Goal: Information Seeking & Learning: Learn about a topic

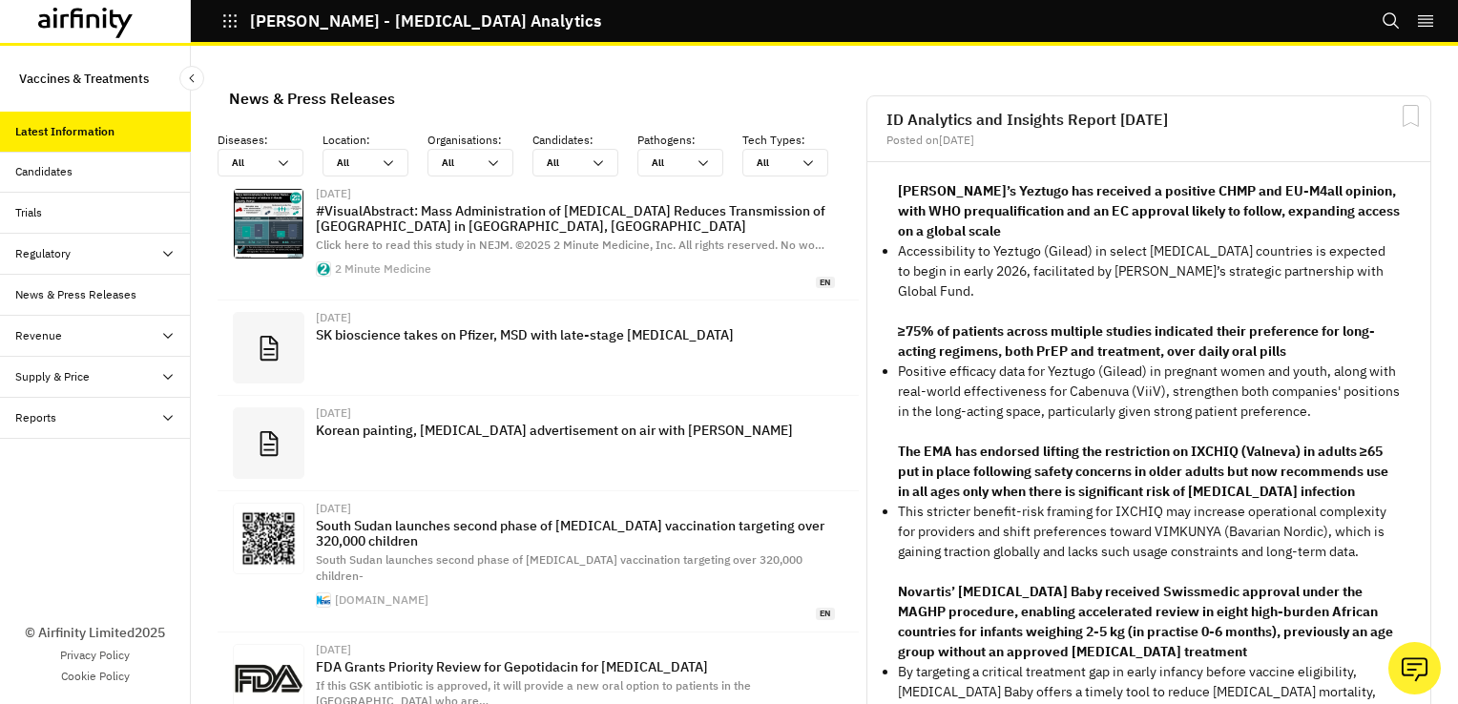
scroll to position [1362, 557]
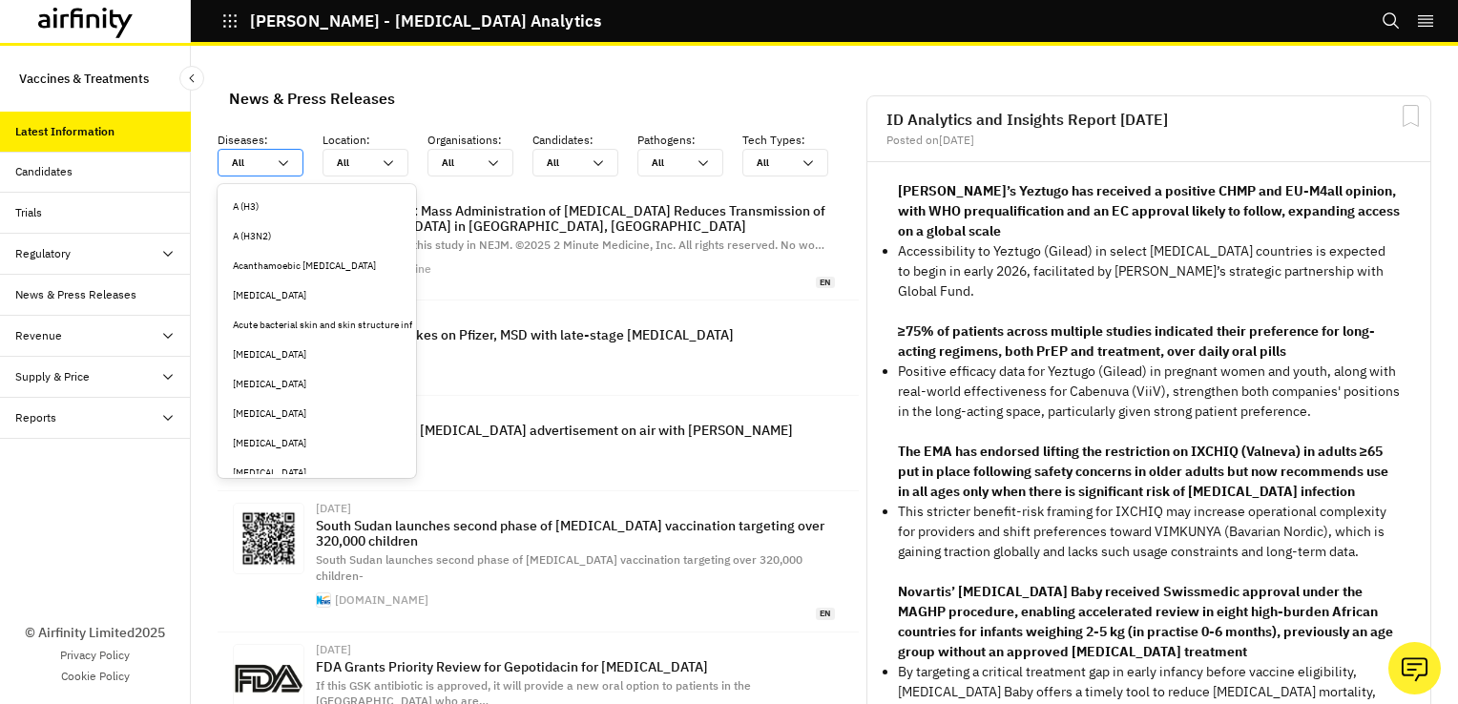
click at [279, 158] on icon at bounding box center [283, 163] width 15 height 15
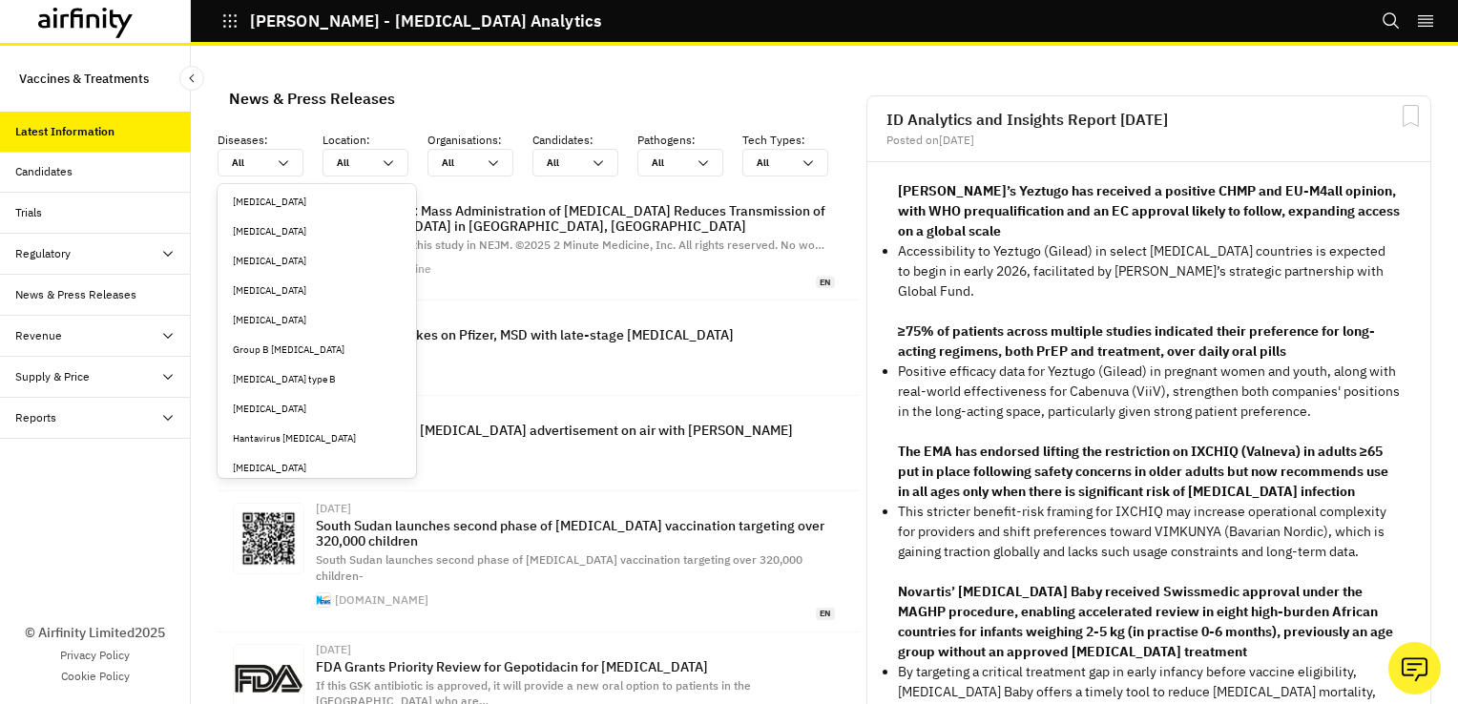
scroll to position [1813, 0]
click at [292, 349] on div "Group B [MEDICAL_DATA]" at bounding box center [317, 346] width 168 height 14
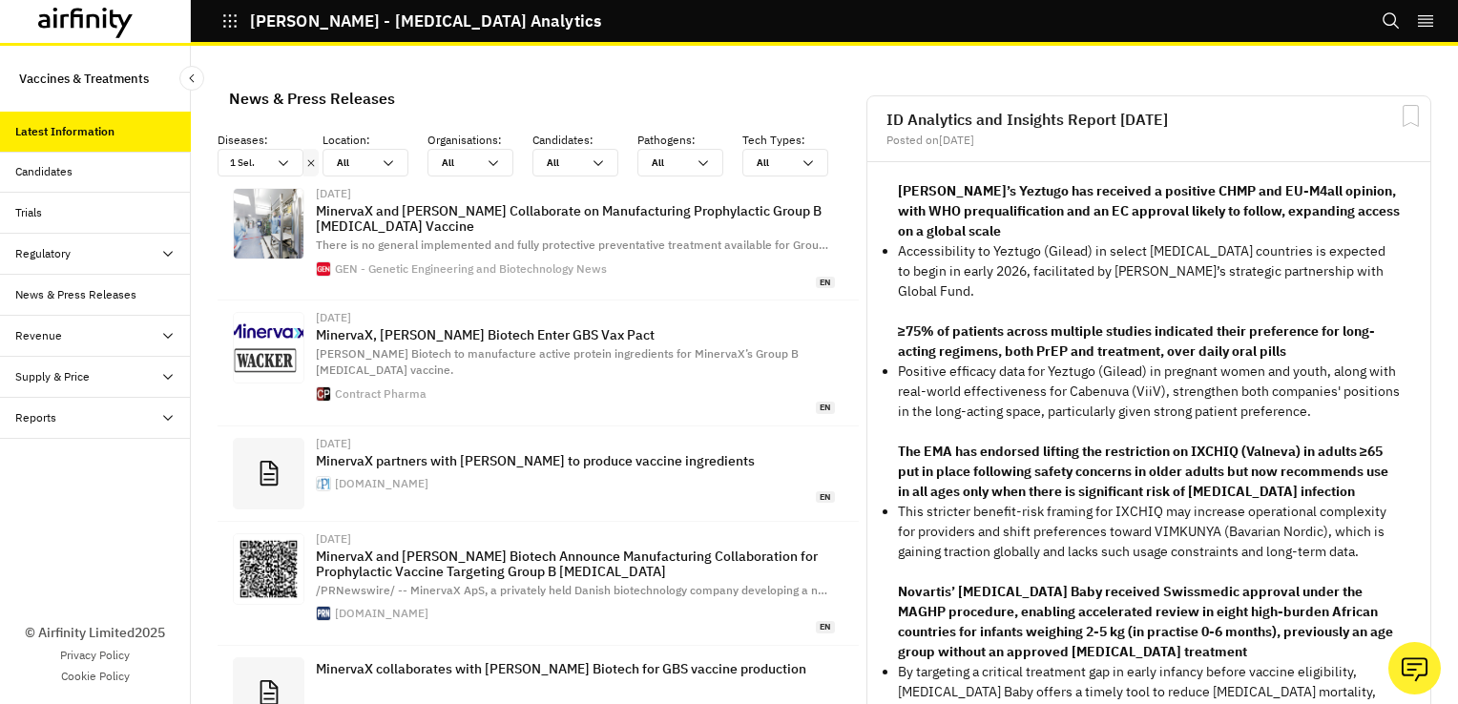
click at [763, 154] on div "Diseases : option Group B [MEDICAL_DATA], selected. Select is focused ,type to …" at bounding box center [538, 154] width 641 height 45
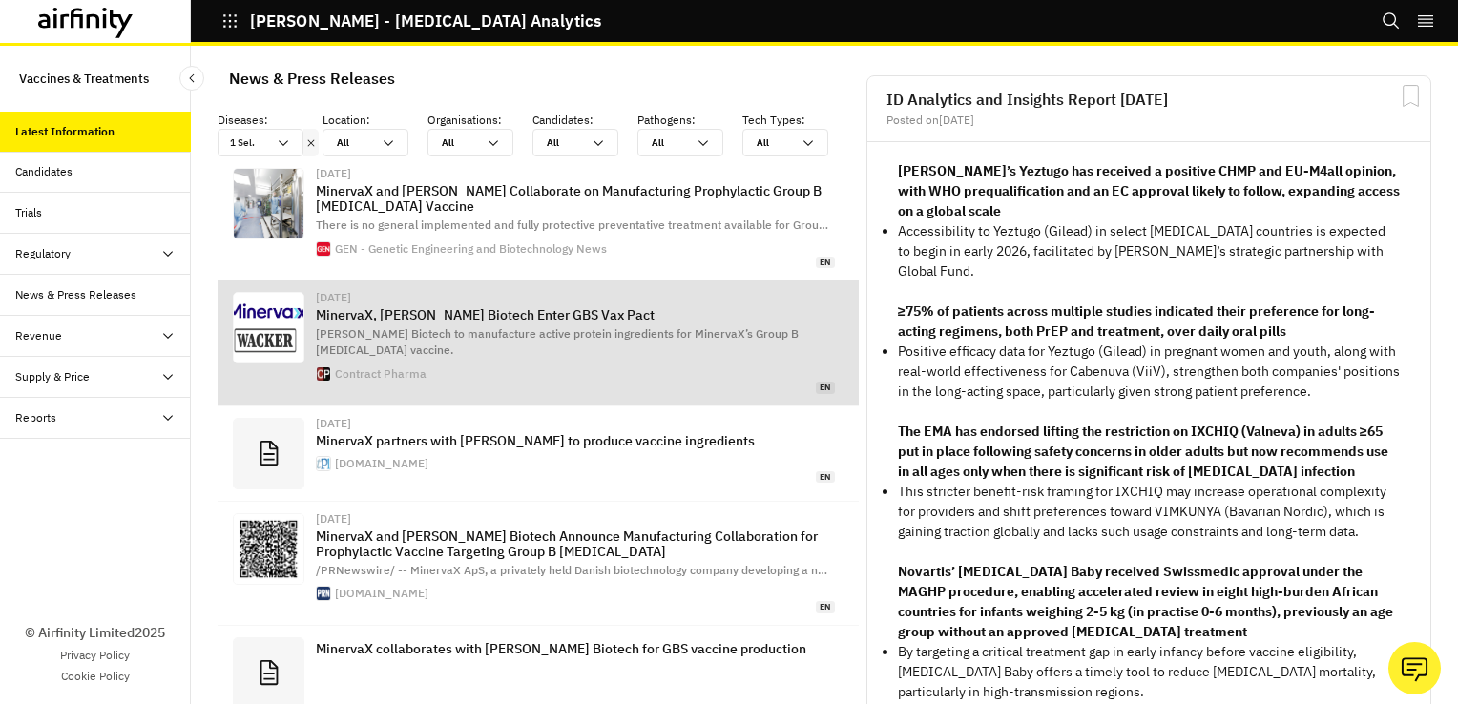
scroll to position [0, 0]
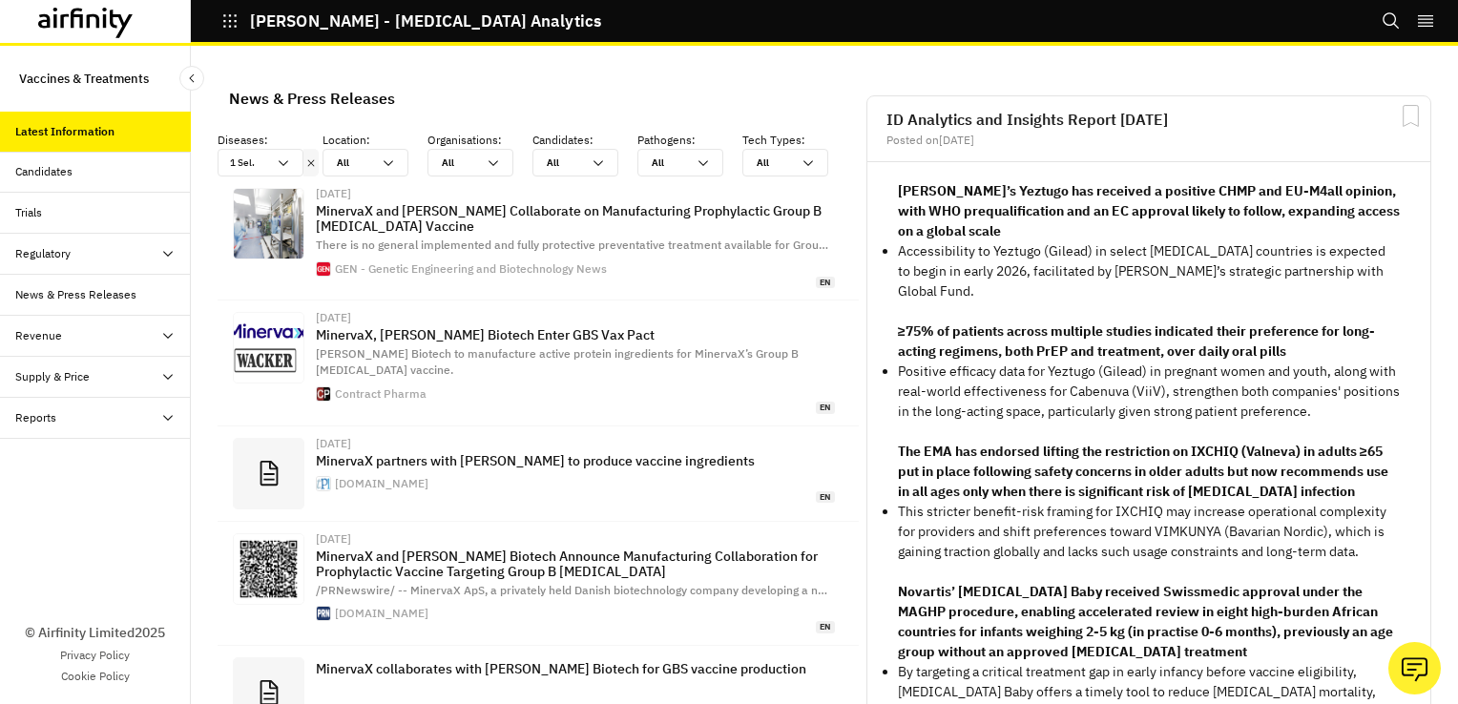
click at [103, 133] on div "Latest Information" at bounding box center [64, 131] width 99 height 17
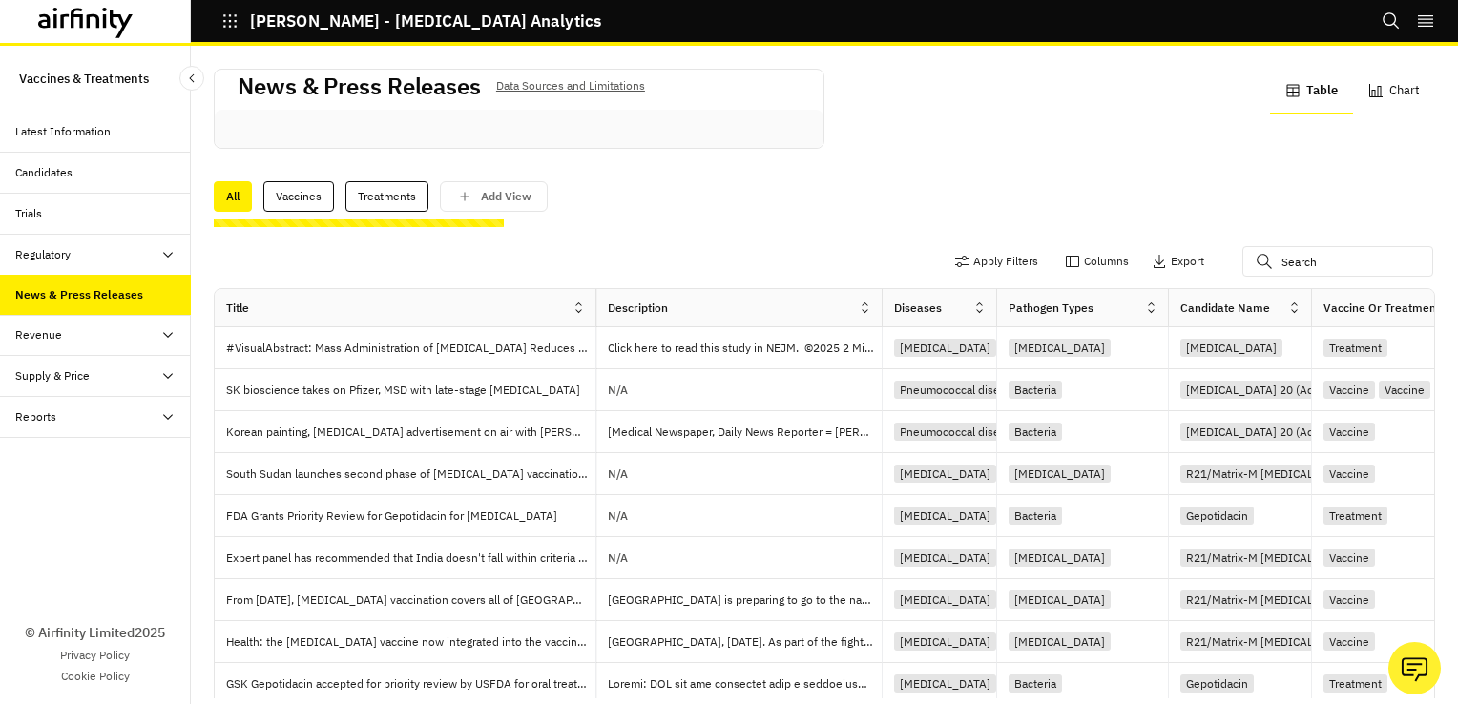
click at [1435, 13] on div "Bookmarks Logout" at bounding box center [1419, 21] width 76 height 42
click at [1431, 25] on icon "right-menu" at bounding box center [1425, 20] width 15 height 11
click at [1217, 111] on button "Logout" at bounding box center [1292, 110] width 284 height 35
